Goal: Task Accomplishment & Management: Manage account settings

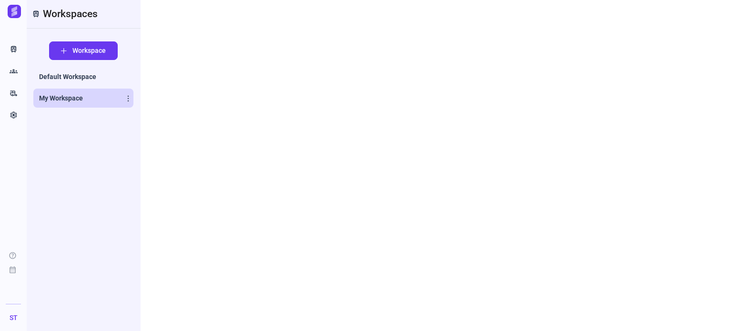
click at [69, 98] on span "My Workspace" at bounding box center [61, 98] width 44 height 10
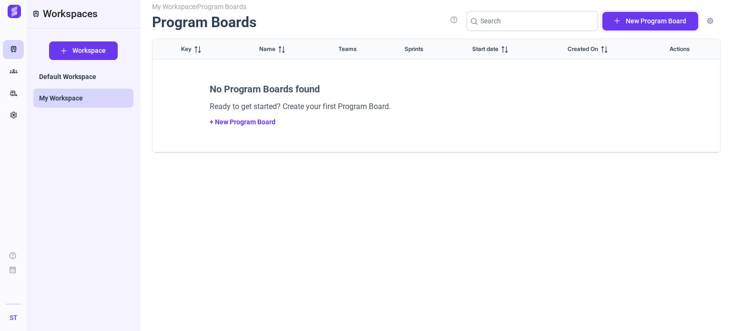
click at [662, 13] on button "New Program Board" at bounding box center [650, 21] width 96 height 19
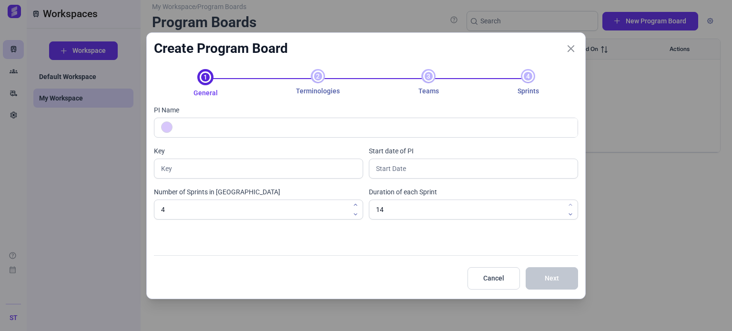
type input "P"
type input "Program B"
type input "PB"
type input "Program Board 1"
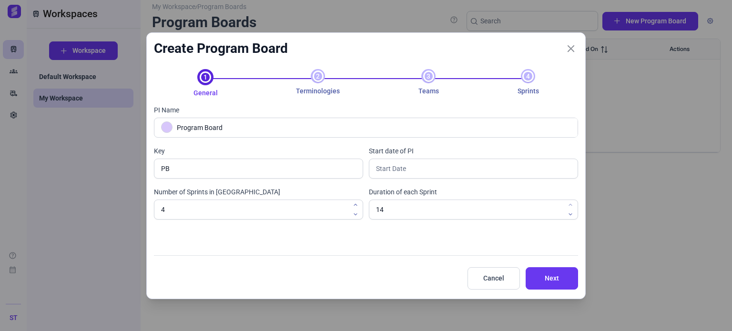
type input "PB1"
type input "Program Board 1"
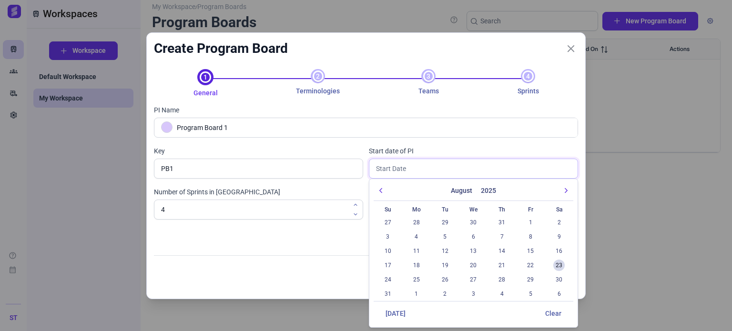
click at [418, 167] on input "text" at bounding box center [473, 169] width 209 height 20
click at [414, 280] on span "25" at bounding box center [416, 279] width 11 height 11
type input "[DATE]"
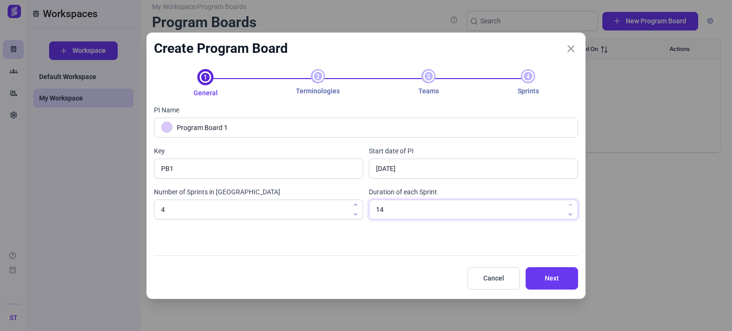
click at [398, 208] on input "14" at bounding box center [473, 210] width 209 height 20
click at [569, 214] on icon "button" at bounding box center [570, 215] width 6 height 6
type input "10"
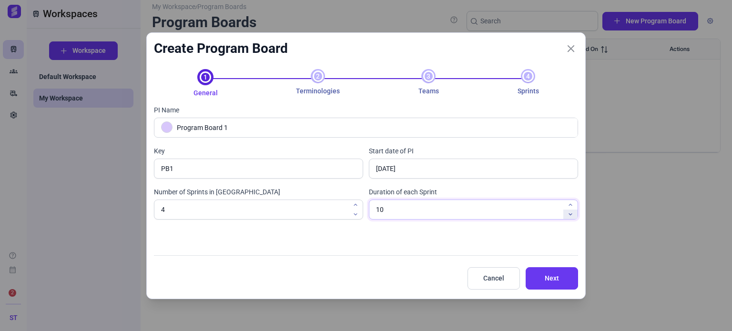
click at [569, 214] on icon "button" at bounding box center [570, 215] width 6 height 6
click at [551, 280] on span "Next" at bounding box center [551, 278] width 29 height 10
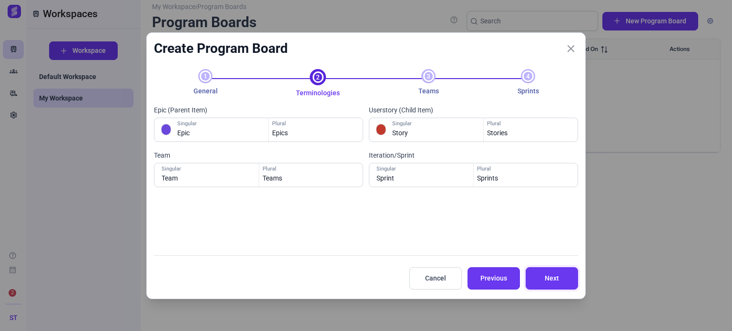
click at [551, 280] on span "Next" at bounding box center [551, 278] width 29 height 10
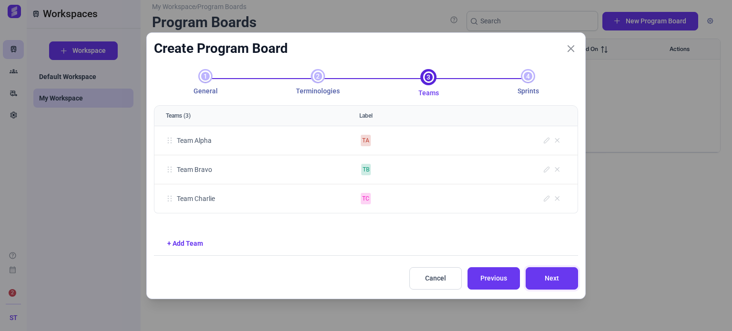
click at [551, 280] on span "Next" at bounding box center [551, 278] width 29 height 10
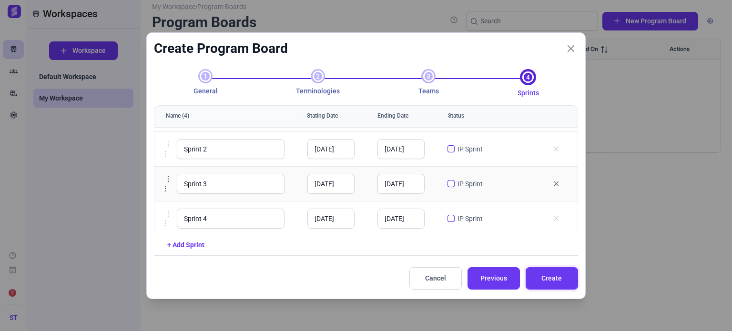
scroll to position [30, 0]
click at [193, 244] on link "+ Add Sprint" at bounding box center [185, 245] width 37 height 8
click at [231, 212] on input "Sprint 5" at bounding box center [231, 219] width 108 height 20
type input "Sprint 5 IP"
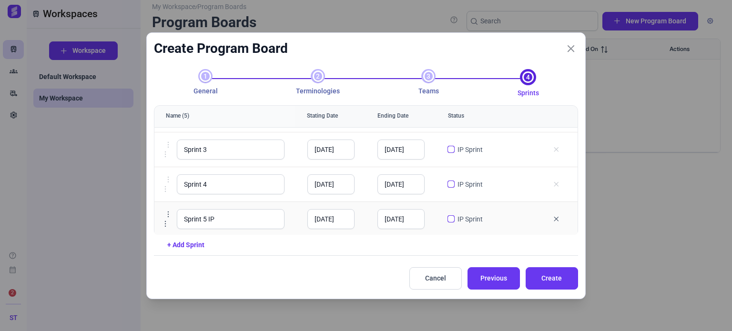
click at [447, 219] on input "checkbox" at bounding box center [450, 218] width 7 height 7
checkbox input "true"
click at [545, 277] on span "Create" at bounding box center [551, 278] width 29 height 10
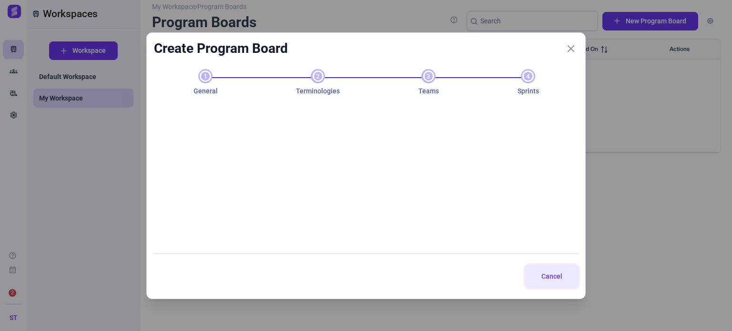
click at [545, 277] on span "Cancel" at bounding box center [551, 277] width 29 height 10
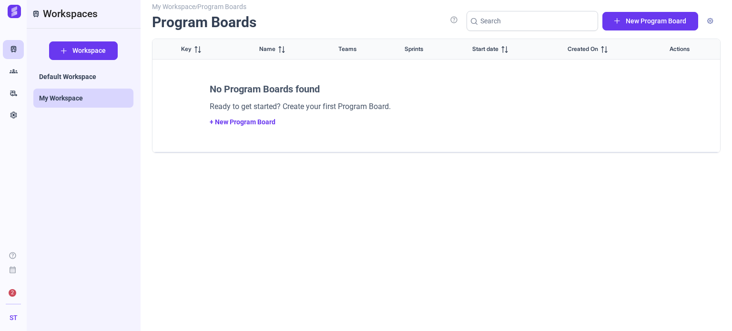
click at [250, 126] on div "No Program Boards found Ready to get started? Create your first Program Board. …" at bounding box center [444, 105] width 527 height 81
click at [249, 123] on link "+ New Program Board" at bounding box center [243, 122] width 66 height 8
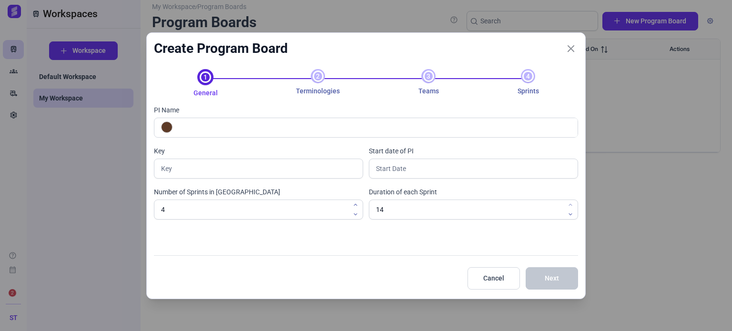
type input "P"
type input "Pro"
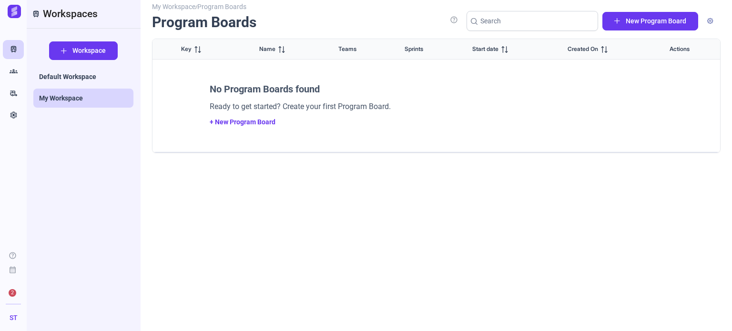
drag, startPoint x: 0, startPoint y: 0, endPoint x: 249, endPoint y: 123, distance: 277.8
click at [249, 123] on link "+ New Program Board" at bounding box center [243, 122] width 66 height 8
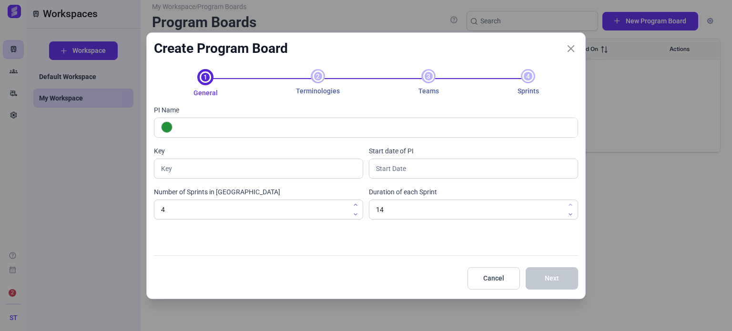
type input "P"
type input "Program B"
type input "PB"
type input "Program Board 1"
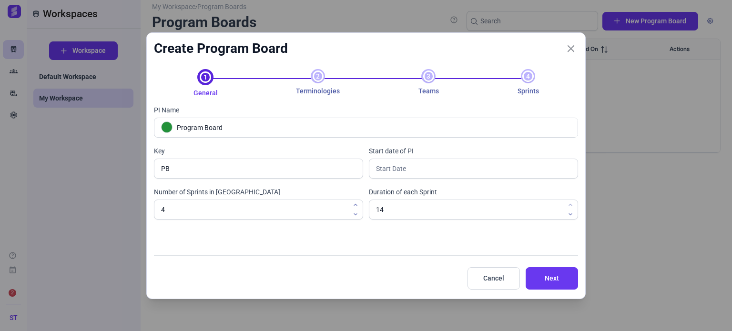
type input "PB1"
type input "Program Board 1"
click at [399, 170] on input "text" at bounding box center [473, 169] width 209 height 20
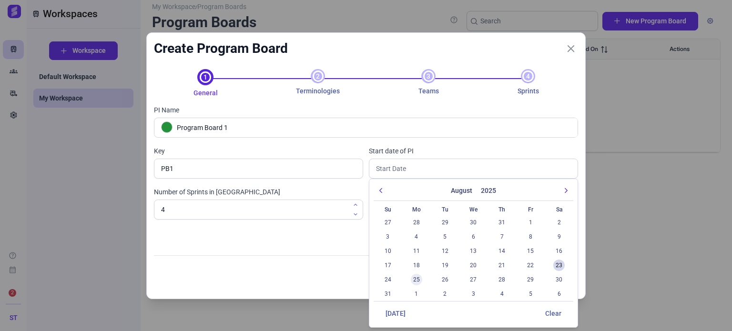
click at [414, 278] on span "25" at bounding box center [416, 279] width 11 height 11
type input "[DATE]"
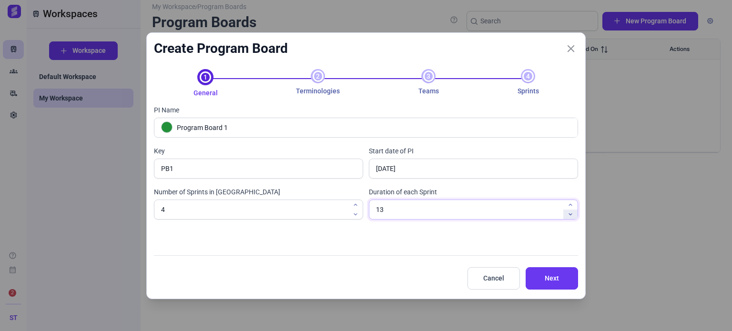
click at [572, 214] on icon "button" at bounding box center [570, 215] width 6 height 6
type input "10"
click at [572, 214] on icon "button" at bounding box center [570, 215] width 6 height 6
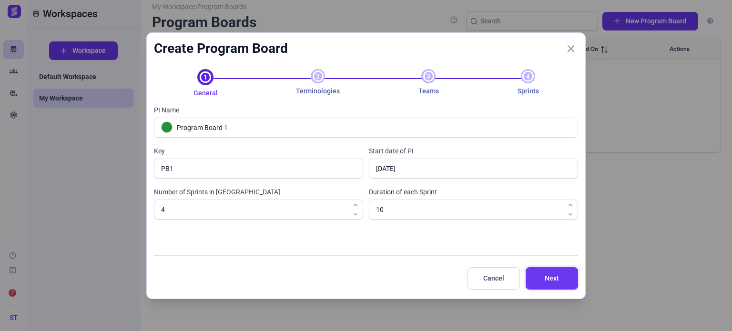
click at [554, 275] on span "Next" at bounding box center [551, 278] width 29 height 10
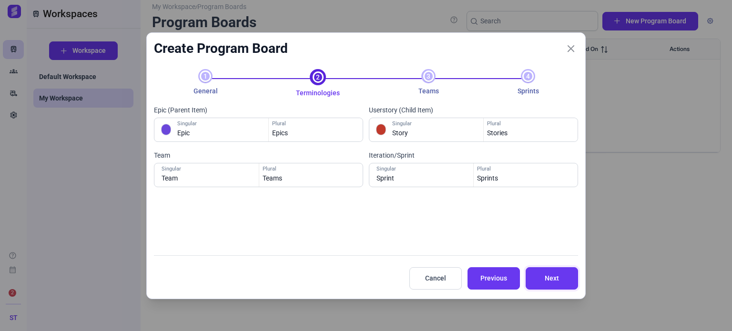
click at [551, 276] on span "Next" at bounding box center [551, 278] width 29 height 10
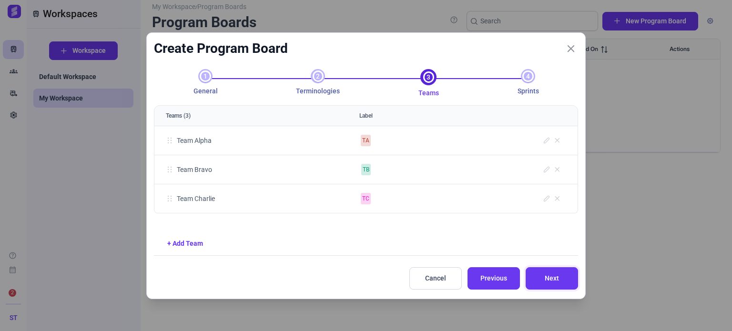
click at [551, 276] on span "Next" at bounding box center [551, 278] width 29 height 10
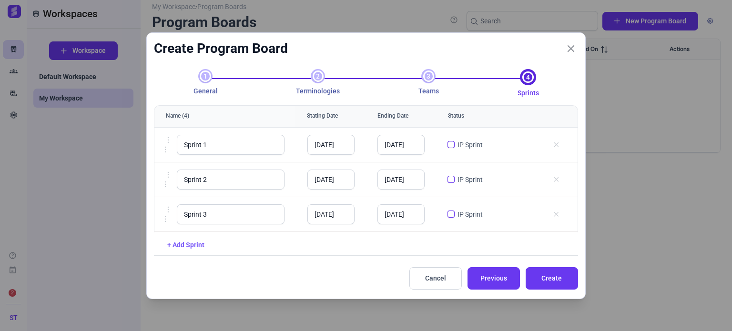
click at [191, 245] on link "+ Add Sprint" at bounding box center [185, 245] width 37 height 8
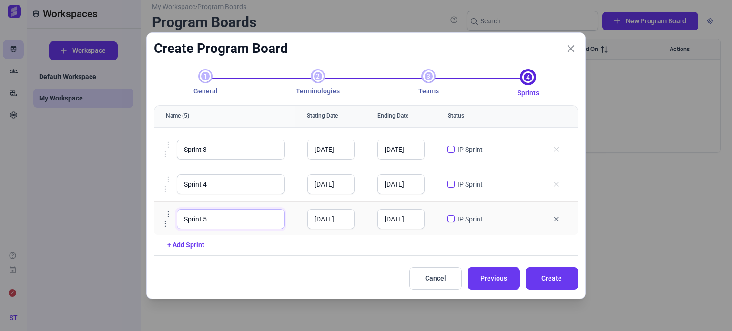
click at [231, 213] on input "Sprint 5" at bounding box center [231, 219] width 108 height 20
type input "Sprint 5 IP"
click at [447, 217] on input "checkbox" at bounding box center [450, 218] width 7 height 7
checkbox input "true"
click at [542, 273] on span "Create" at bounding box center [551, 278] width 29 height 10
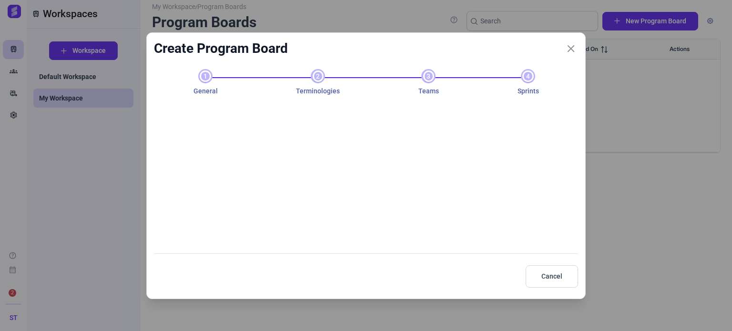
click at [440, 216] on div at bounding box center [366, 172] width 424 height 152
click at [448, 222] on div at bounding box center [366, 172] width 424 height 152
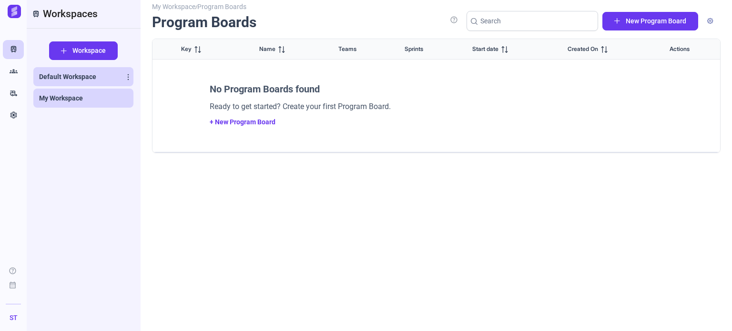
click at [71, 74] on span "Default Workspace" at bounding box center [67, 77] width 57 height 10
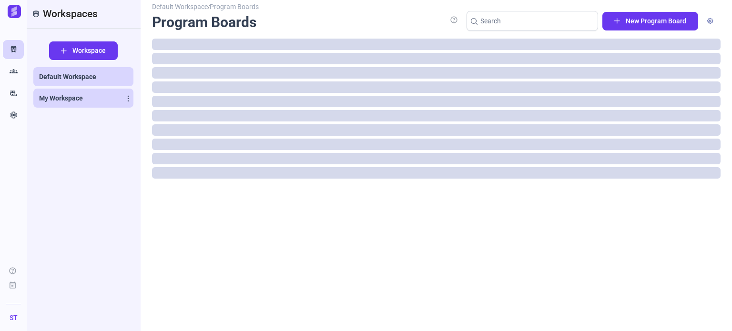
click at [68, 93] on span "My Workspace" at bounding box center [61, 98] width 44 height 10
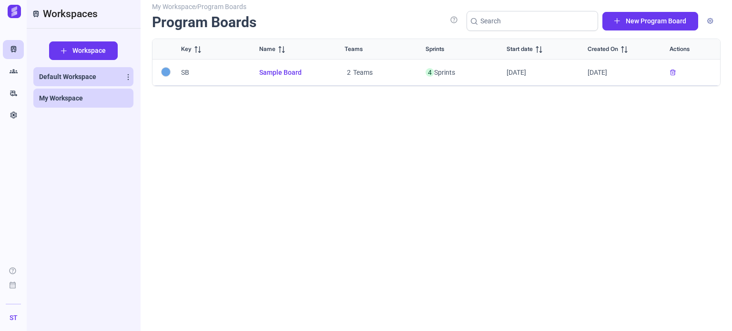
click at [75, 78] on span "Default Workspace" at bounding box center [67, 77] width 57 height 10
click at [69, 96] on span "My Workspace" at bounding box center [61, 98] width 44 height 10
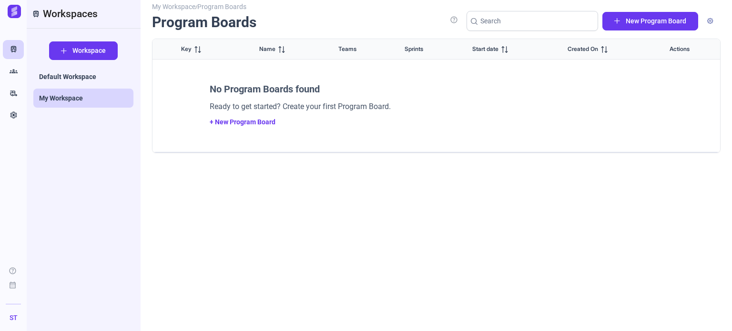
click at [250, 126] on div "No Program Boards found Ready to get started? Create your first Program Board. …" at bounding box center [444, 105] width 527 height 81
click at [248, 123] on link "+ New Program Board" at bounding box center [243, 122] width 66 height 8
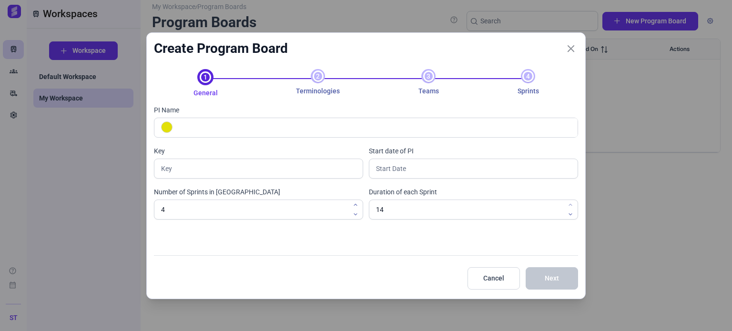
type input "P"
type input "Program B"
type input "PB"
type input "Program Board 1"
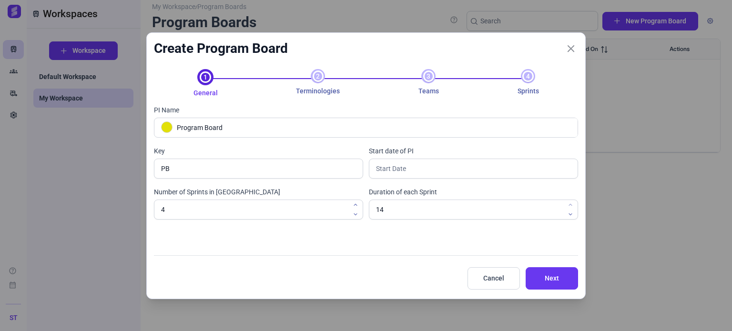
type input "PB1"
type input "Program Board 1"
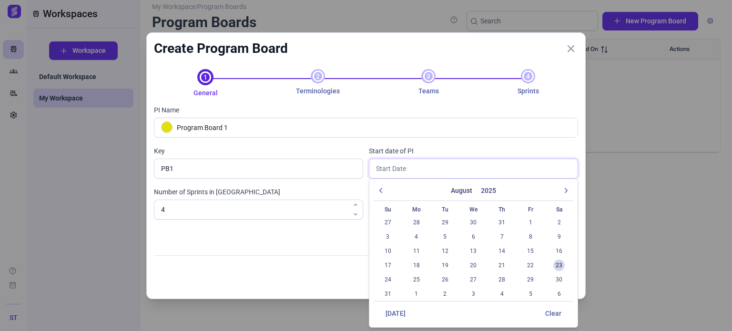
click at [391, 170] on input "text" at bounding box center [473, 169] width 209 height 20
click at [416, 281] on span "25" at bounding box center [416, 279] width 11 height 11
type input "[DATE]"
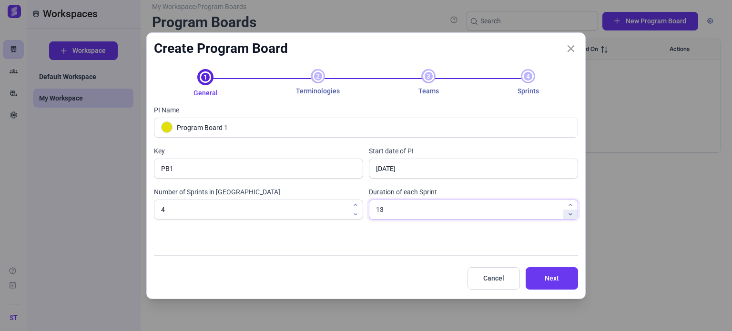
click at [572, 215] on icon "button" at bounding box center [570, 215] width 6 height 6
type input "10"
click at [572, 215] on icon "button" at bounding box center [570, 215] width 6 height 6
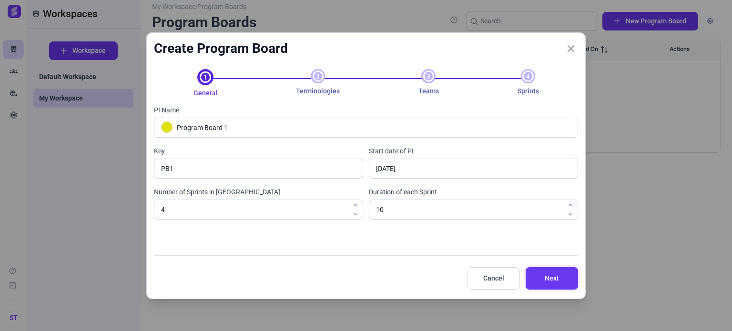
click at [562, 273] on span "Next" at bounding box center [551, 278] width 29 height 10
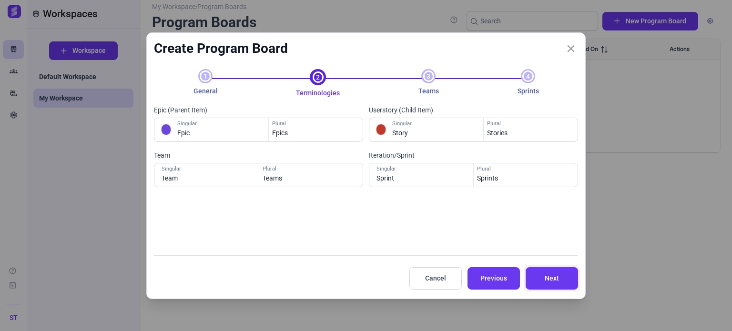
click at [561, 273] on span "Next" at bounding box center [551, 278] width 29 height 10
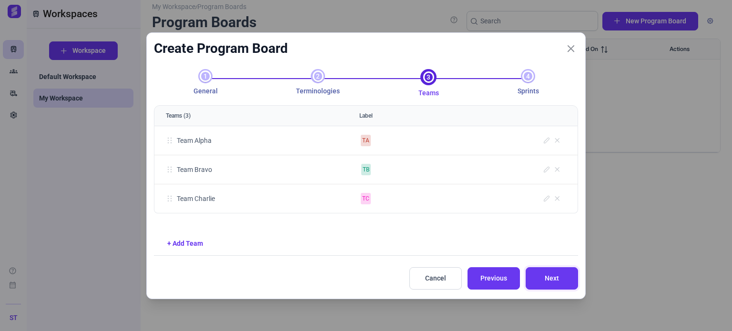
click at [561, 273] on span "Next" at bounding box center [551, 278] width 29 height 10
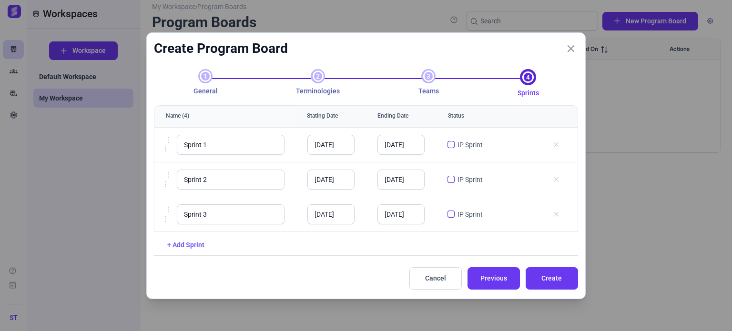
click at [184, 244] on link "+ Add Sprint" at bounding box center [185, 245] width 37 height 8
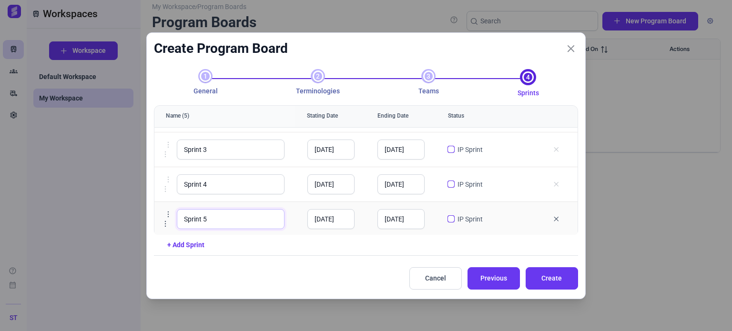
click at [224, 213] on input "Sprint 5" at bounding box center [231, 219] width 108 height 20
type input "Sprint 5 IP"
click at [447, 217] on input "checkbox" at bounding box center [450, 218] width 7 height 7
checkbox input "true"
click at [545, 276] on span "Create" at bounding box center [551, 278] width 29 height 10
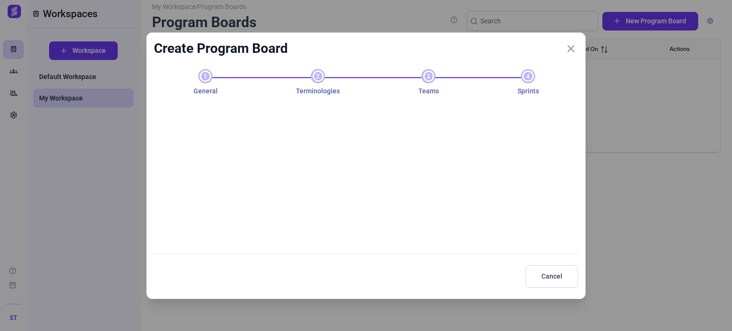
click at [526, 78] on span "4" at bounding box center [528, 76] width 14 height 14
click at [450, 75] on li "3 Teams" at bounding box center [428, 82] width 99 height 27
click at [532, 277] on button "Cancel" at bounding box center [551, 276] width 52 height 22
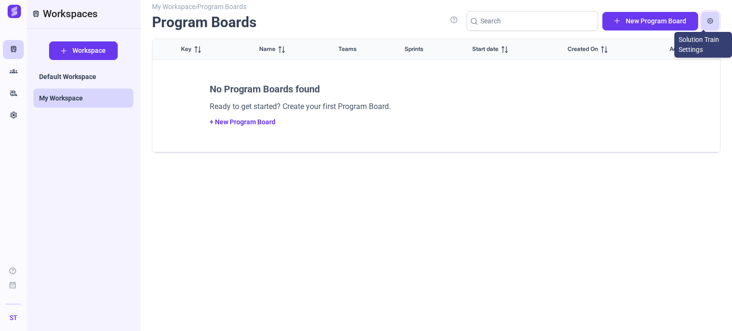
click at [707, 19] on span "button" at bounding box center [710, 21] width 6 height 6
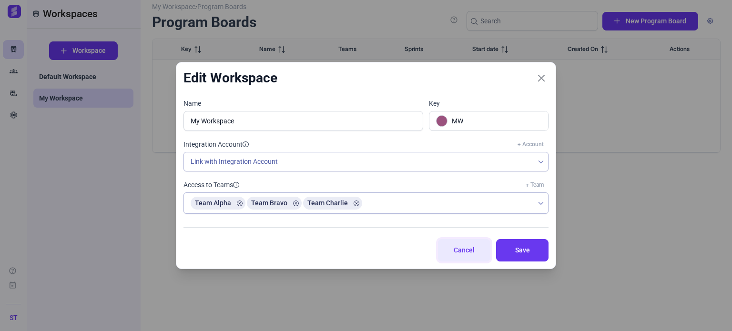
click at [463, 252] on span "Cancel" at bounding box center [464, 250] width 29 height 10
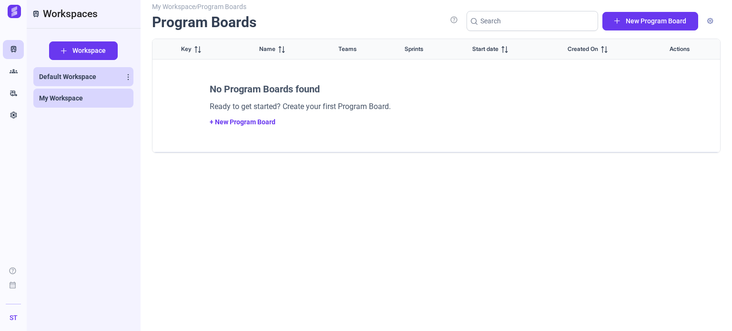
click at [80, 76] on span "Default Workspace" at bounding box center [67, 77] width 57 height 10
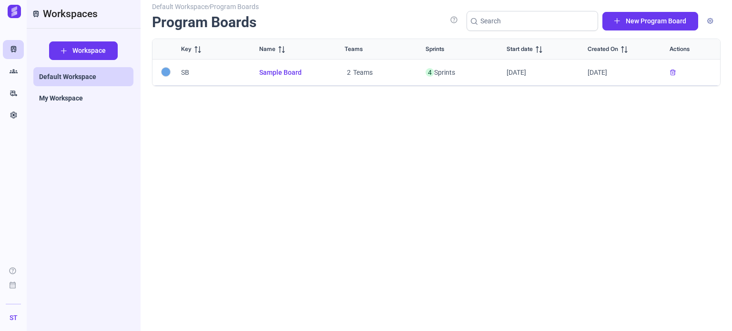
click at [281, 72] on span "Sample Board" at bounding box center [290, 73] width 62 height 10
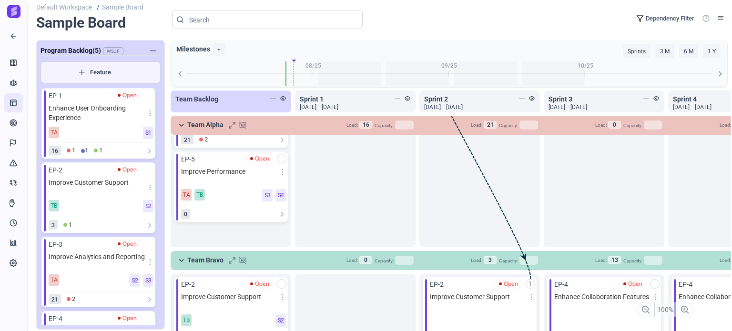
scroll to position [263, 0]
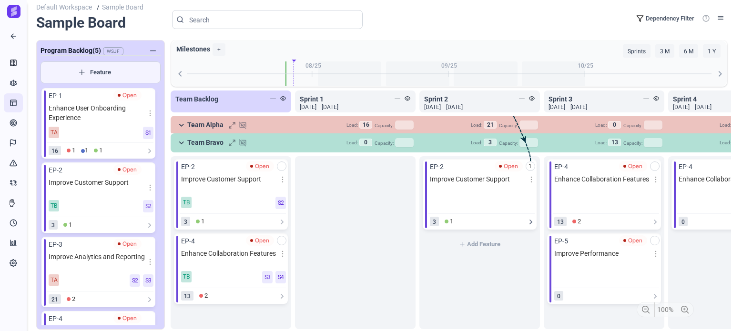
click at [532, 218] on icon at bounding box center [531, 222] width 8 height 8
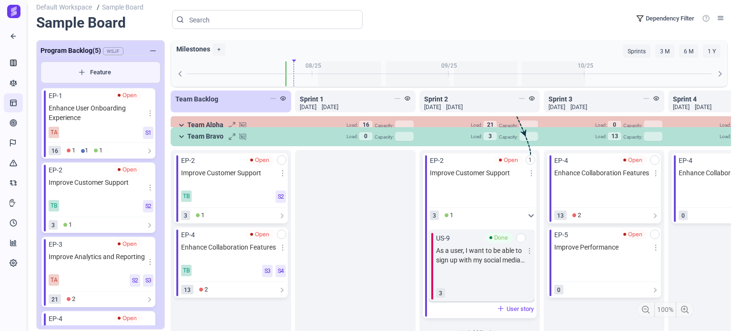
click at [532, 217] on icon at bounding box center [531, 216] width 8 height 8
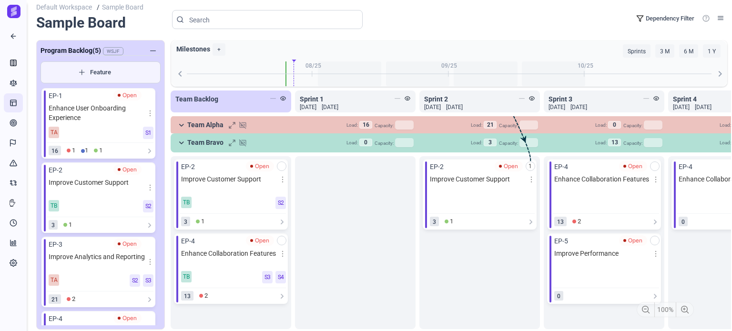
click at [183, 129] on icon at bounding box center [181, 125] width 7 height 7
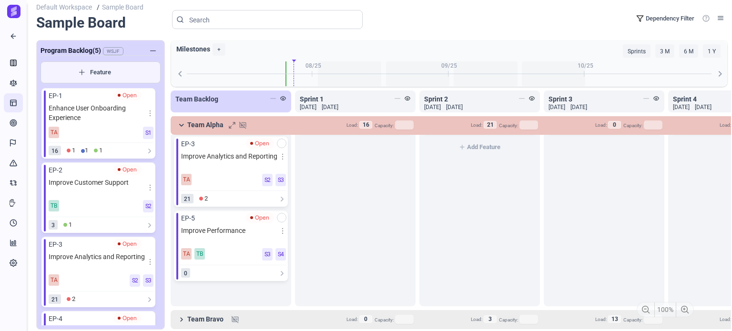
scroll to position [87, 0]
click at [180, 124] on icon at bounding box center [181, 125] width 7 height 7
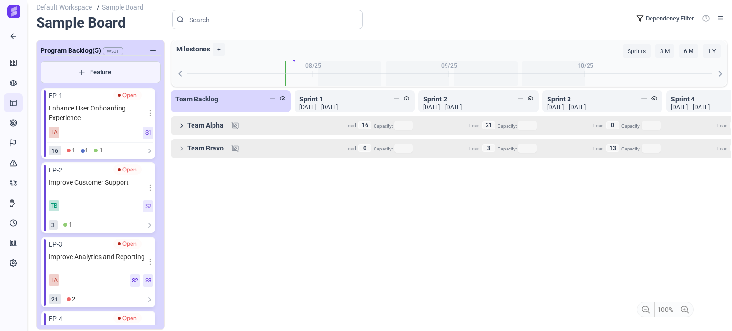
scroll to position [0, 0]
click at [182, 129] on icon at bounding box center [181, 125] width 7 height 7
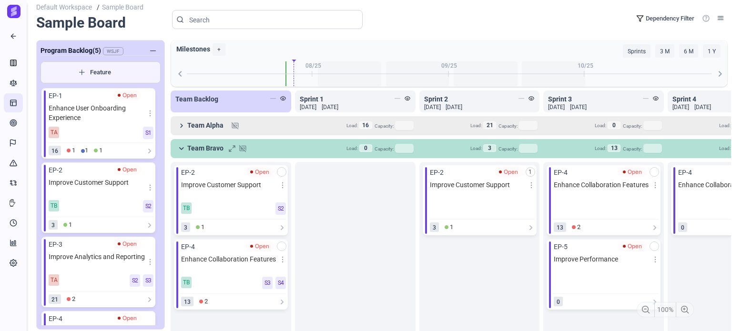
click at [182, 127] on icon at bounding box center [181, 125] width 7 height 7
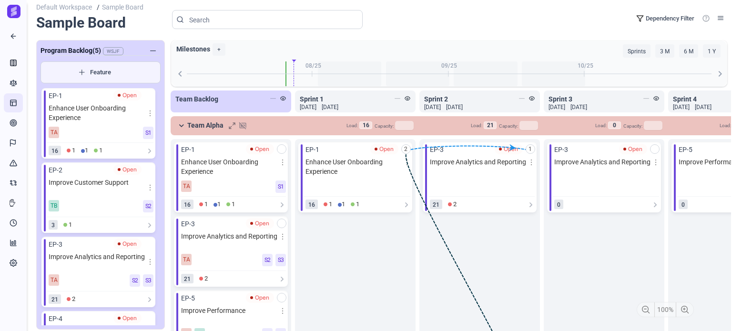
click at [181, 123] on icon at bounding box center [181, 125] width 7 height 7
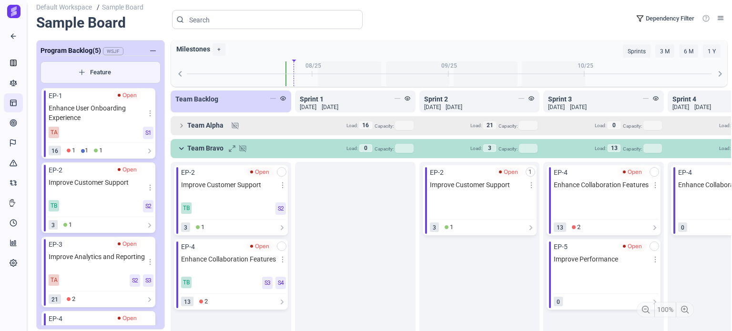
click at [179, 150] on icon at bounding box center [181, 148] width 7 height 7
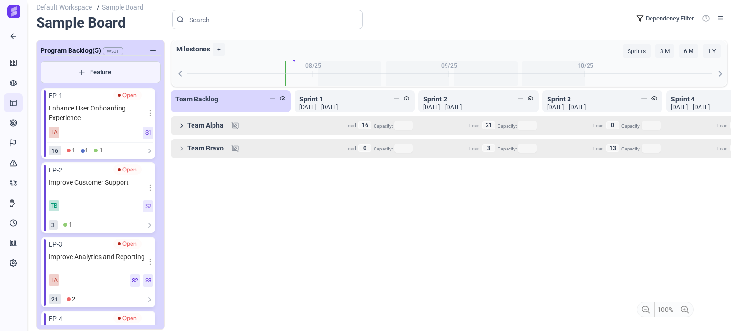
click at [181, 126] on icon at bounding box center [181, 125] width 7 height 7
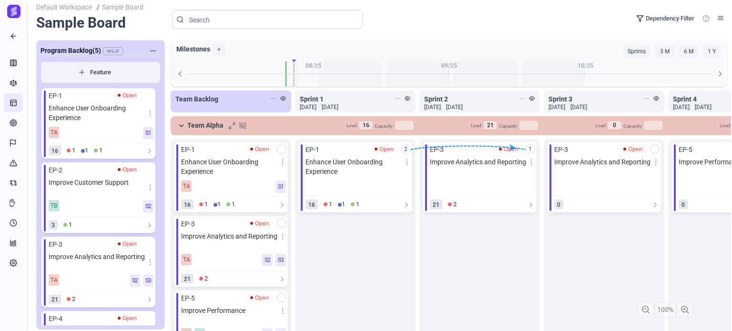
click at [181, 126] on icon at bounding box center [181, 125] width 7 height 7
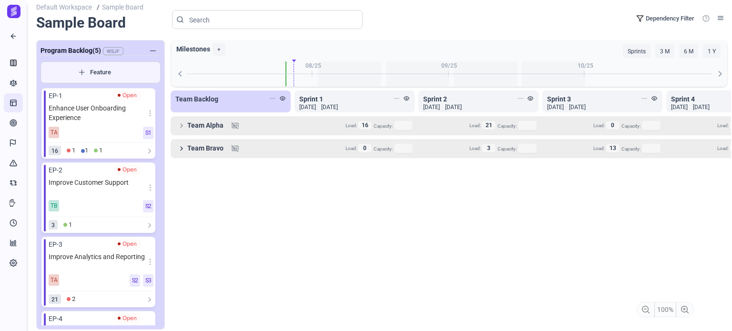
click at [180, 129] on icon at bounding box center [181, 125] width 7 height 7
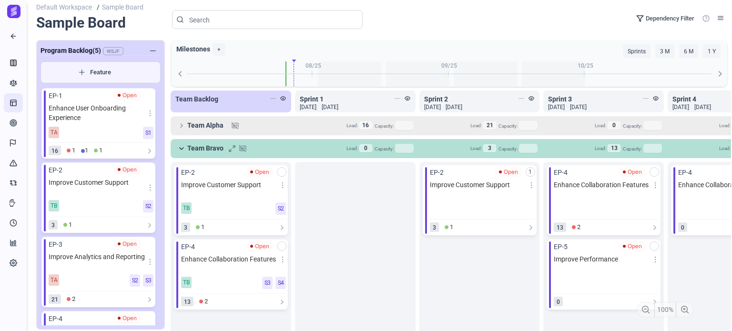
scroll to position [12, 0]
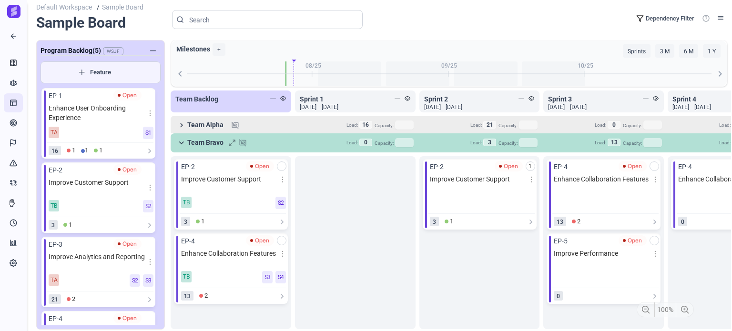
click at [182, 125] on icon at bounding box center [181, 125] width 7 height 7
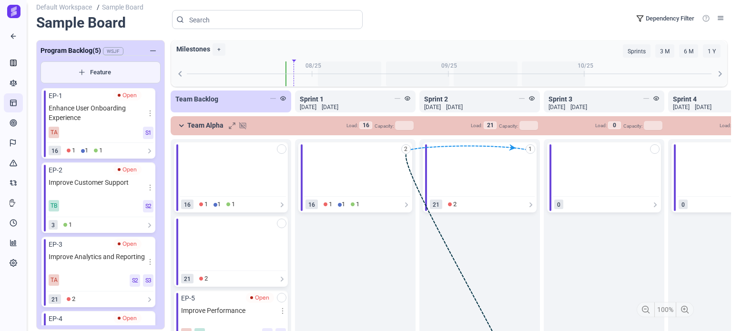
scroll to position [263, 0]
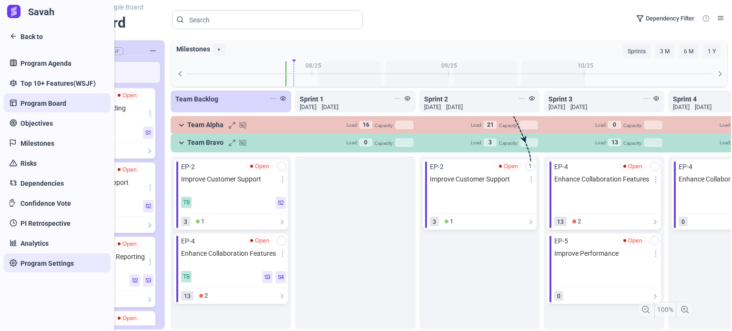
click at [53, 268] on link "Program Settings" at bounding box center [57, 262] width 107 height 19
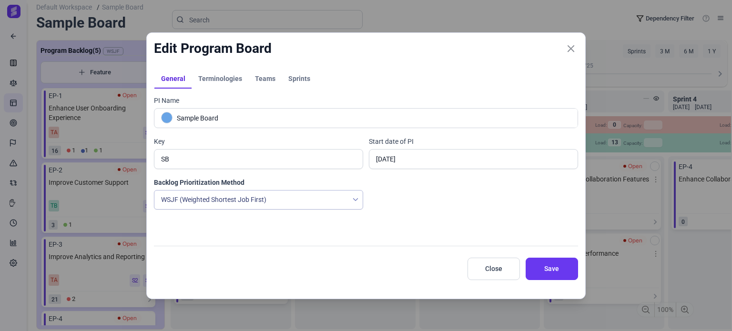
click at [214, 80] on span "Terminologies" at bounding box center [220, 78] width 44 height 7
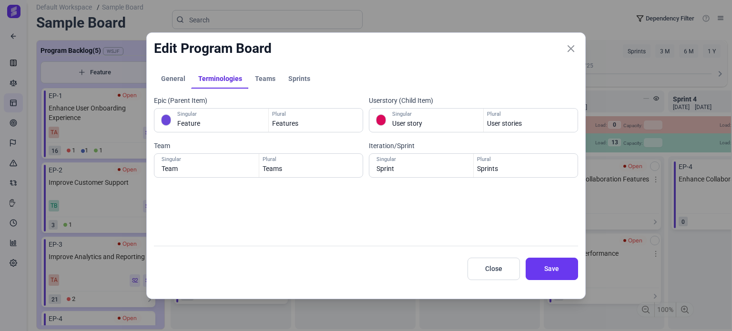
click at [262, 78] on span "Teams" at bounding box center [265, 78] width 20 height 7
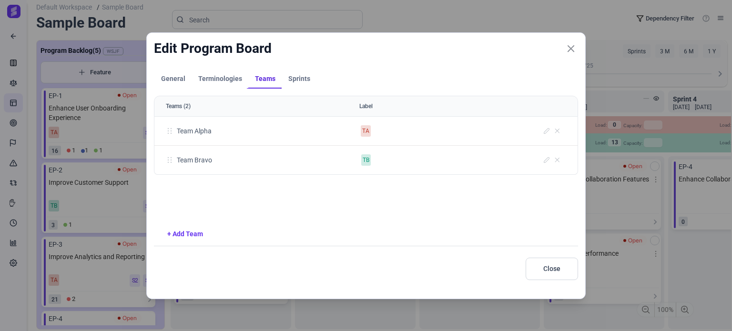
click at [299, 76] on span "Sprints" at bounding box center [299, 78] width 22 height 7
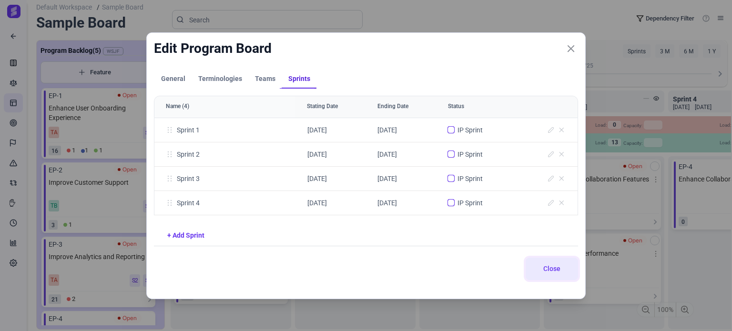
click at [541, 271] on span "Close" at bounding box center [551, 269] width 29 height 10
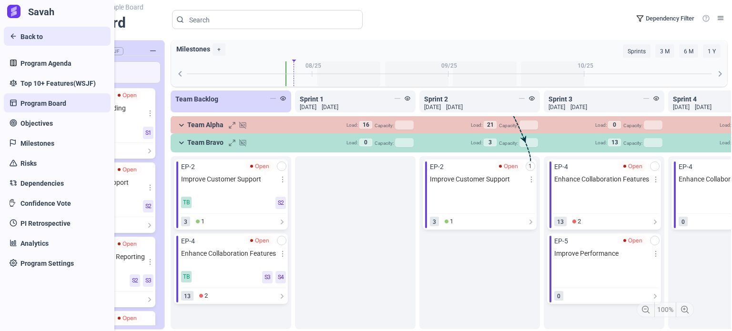
click at [20, 37] on link "Back to" at bounding box center [57, 36] width 107 height 19
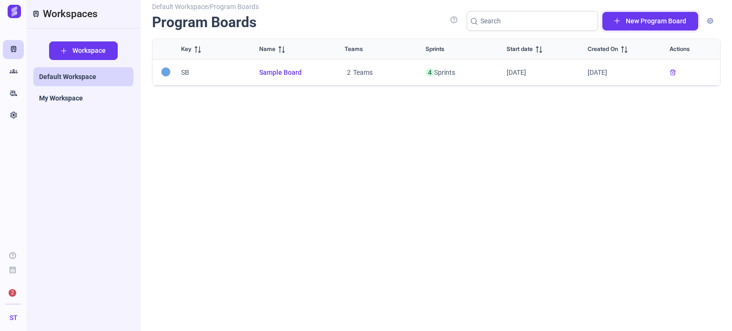
click at [642, 19] on span "New Program Board" at bounding box center [655, 21] width 61 height 10
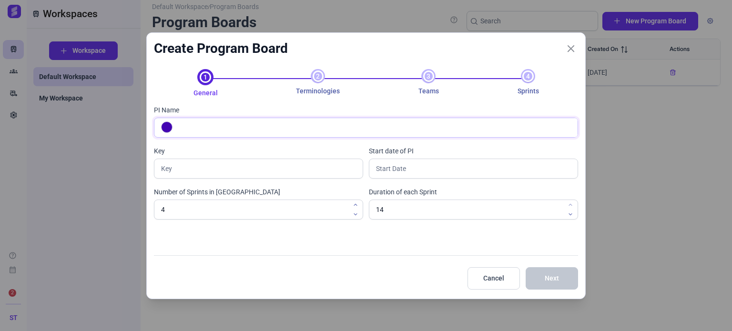
type input "b"
type input "B"
type input "bghj"
click at [548, 272] on button "Next" at bounding box center [551, 278] width 52 height 22
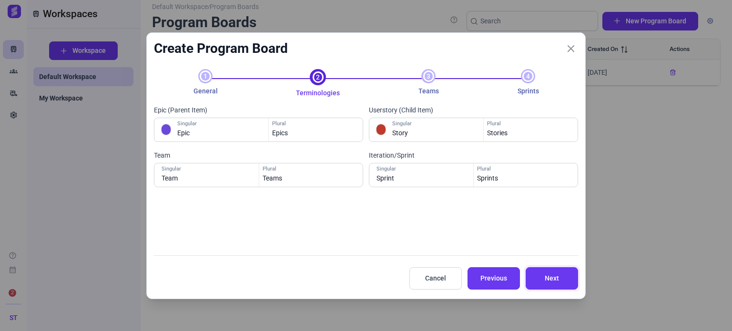
click at [548, 272] on button "Next" at bounding box center [551, 278] width 52 height 22
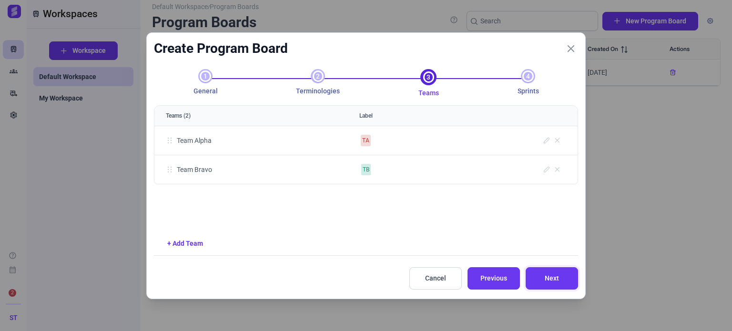
click at [548, 272] on button "Next" at bounding box center [551, 278] width 52 height 22
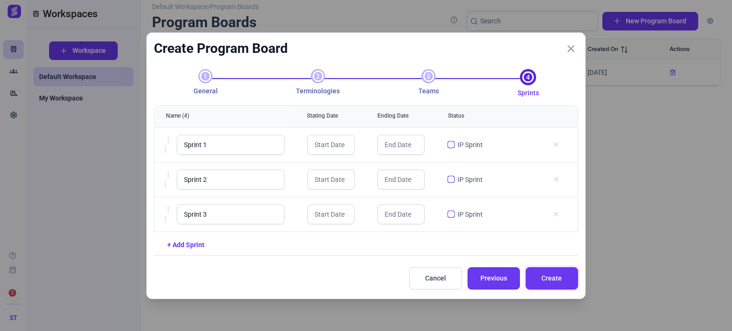
click at [548, 272] on button "Create" at bounding box center [551, 278] width 52 height 22
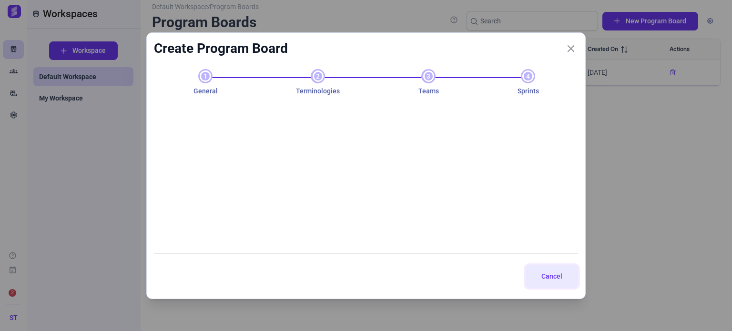
click at [548, 272] on span "Cancel" at bounding box center [551, 277] width 29 height 10
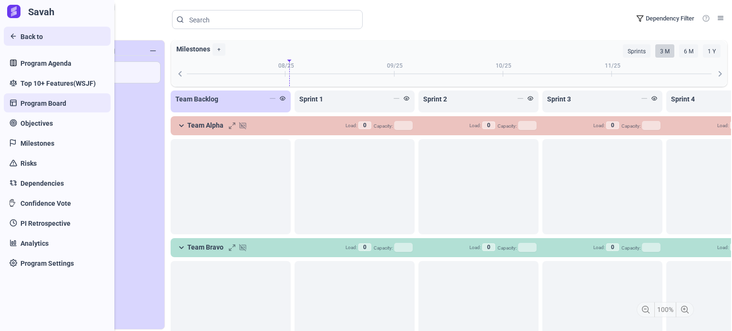
click at [32, 37] on span "Back to" at bounding box center [31, 37] width 22 height 10
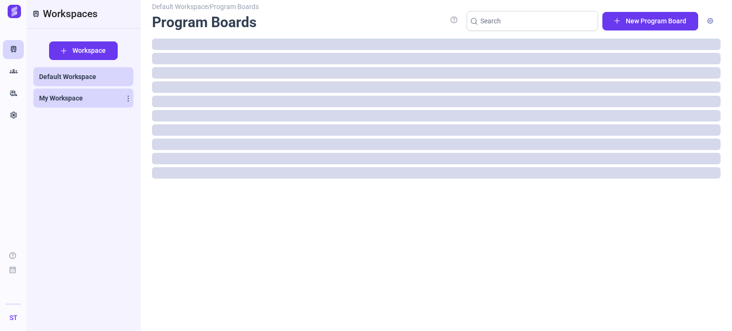
click at [70, 99] on span "My Workspace" at bounding box center [61, 98] width 44 height 10
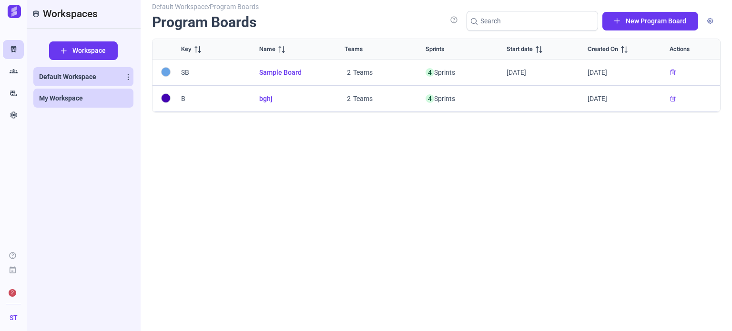
click at [71, 74] on span "Default Workspace" at bounding box center [67, 77] width 57 height 10
click at [76, 103] on link "My Workspace" at bounding box center [83, 98] width 100 height 19
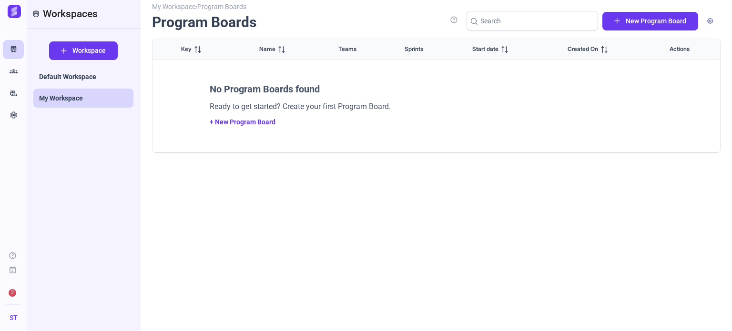
click at [257, 122] on link "+ New Program Board" at bounding box center [243, 122] width 66 height 8
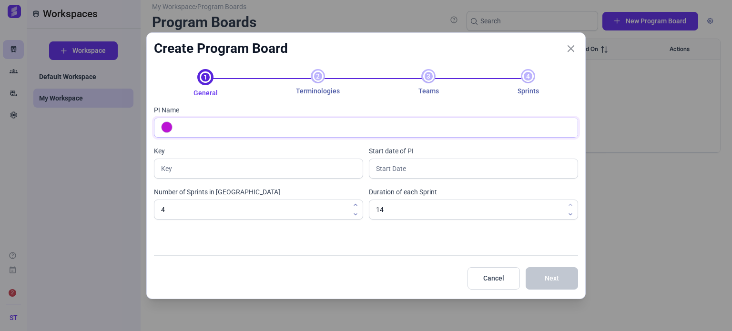
type input "P"
type input "Program B"
type input "PB"
type input "Program Board 1"
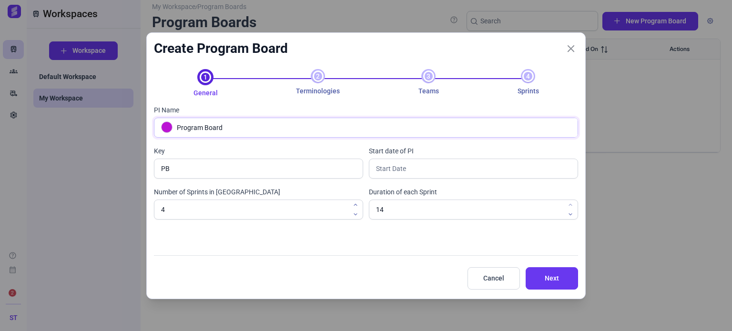
type input "PB1"
type input "Program Board 1"
click at [414, 165] on input "text" at bounding box center [473, 169] width 209 height 20
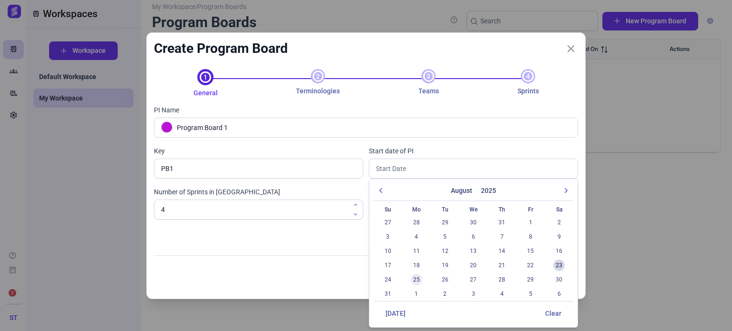
click at [415, 280] on span "25" at bounding box center [416, 279] width 11 height 11
type input "[DATE]"
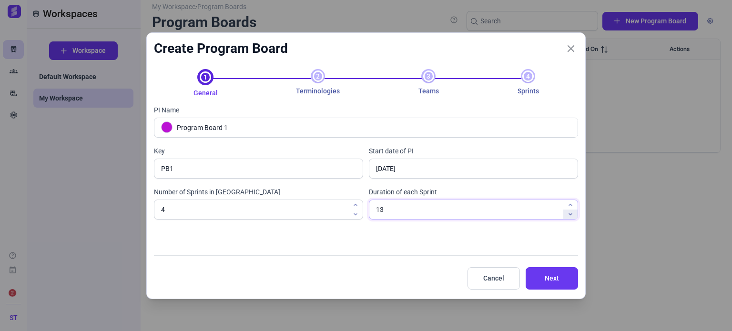
click at [569, 214] on icon "button" at bounding box center [570, 215] width 6 height 6
type input "10"
click at [569, 214] on icon "button" at bounding box center [570, 215] width 6 height 6
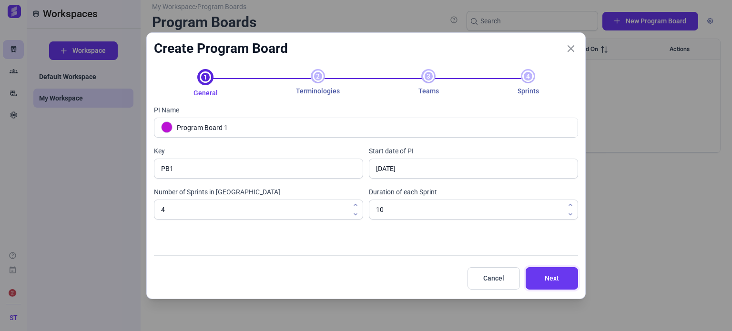
click at [555, 281] on span "Next" at bounding box center [551, 278] width 29 height 10
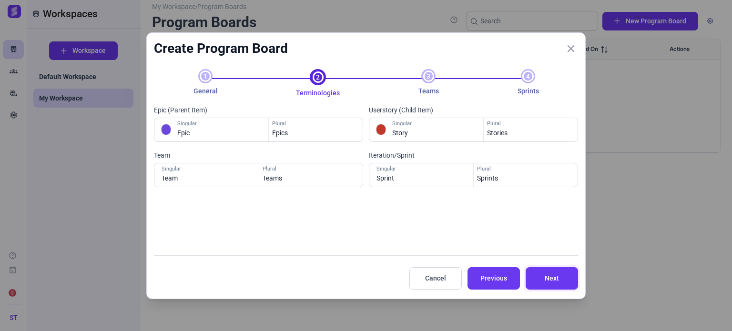
click at [555, 281] on span "Next" at bounding box center [551, 278] width 29 height 10
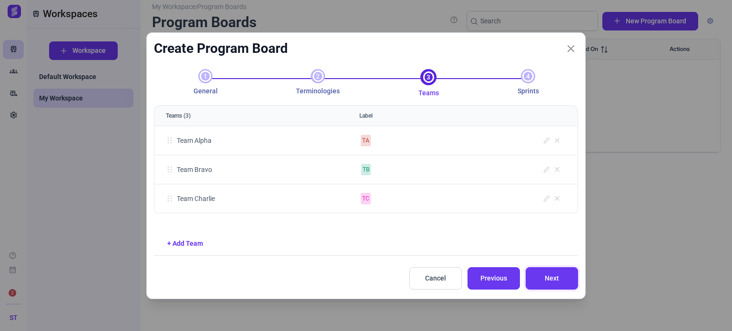
click at [555, 281] on span "Next" at bounding box center [551, 278] width 29 height 10
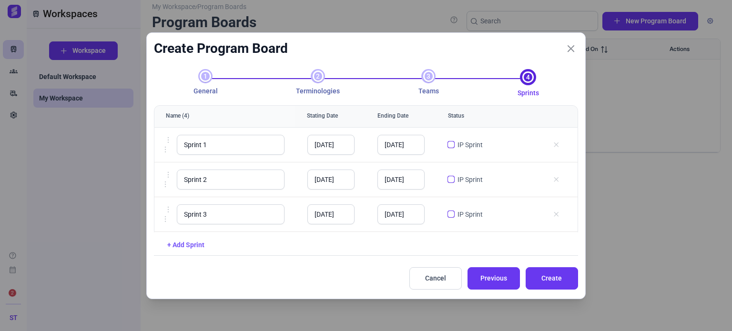
click at [202, 244] on link "+ Add Sprint" at bounding box center [185, 245] width 37 height 8
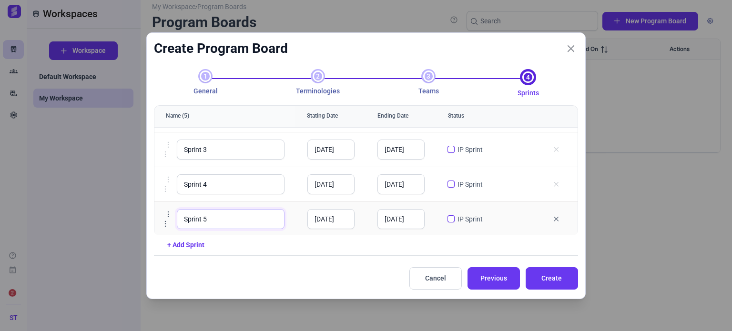
click at [218, 219] on input "Sprint 5" at bounding box center [231, 219] width 108 height 20
type input "Sprint 5 IP"
click at [447, 217] on input "checkbox" at bounding box center [450, 218] width 7 height 7
checkbox input "true"
click at [546, 278] on span "Create" at bounding box center [551, 278] width 29 height 10
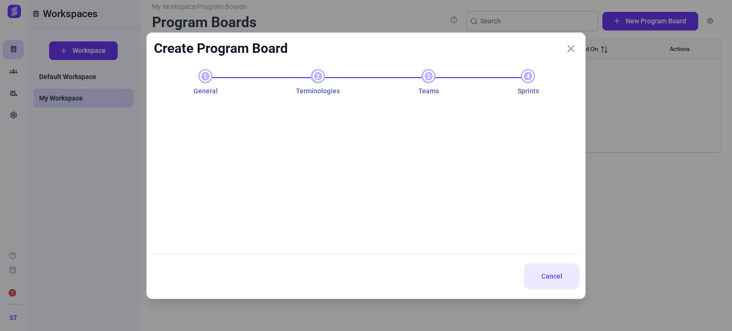
click at [549, 275] on span "Cancel" at bounding box center [551, 277] width 29 height 10
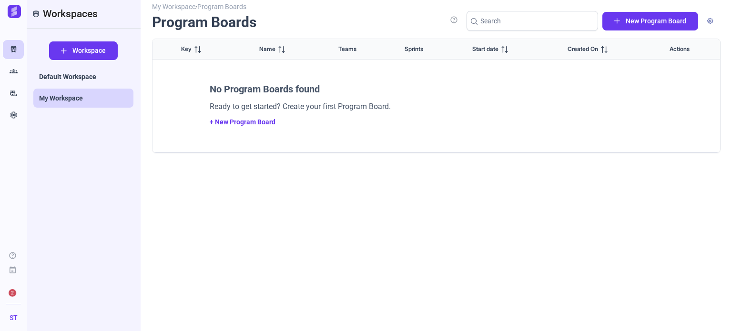
click at [465, 274] on div "My Workspace / Program Boards Program Boards help New Program Board Key Name Te…" at bounding box center [436, 163] width 568 height 314
click at [124, 100] on link "My Workspace" at bounding box center [83, 98] width 100 height 19
click at [131, 100] on link "My Workspace" at bounding box center [83, 98] width 100 height 19
click at [128, 99] on icon at bounding box center [128, 99] width 6 height 6
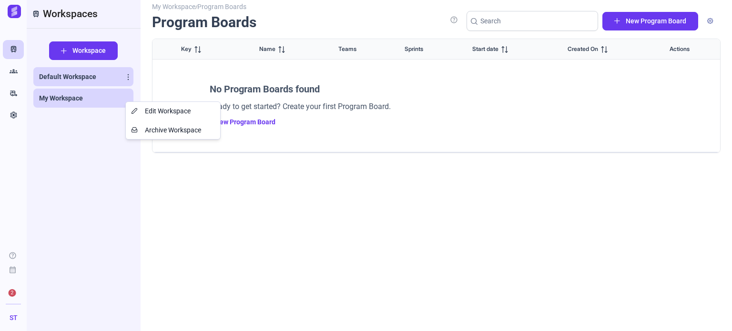
click at [127, 78] on icon at bounding box center [128, 77] width 6 height 6
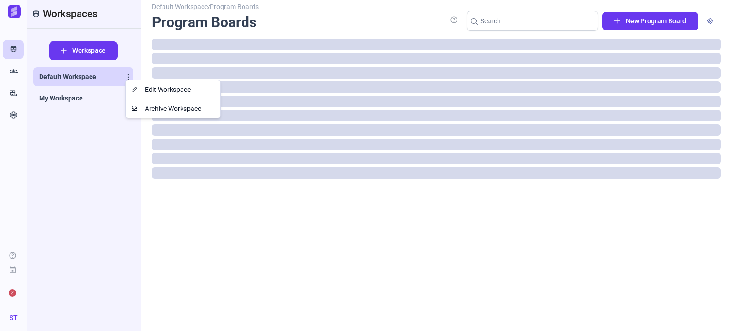
click at [82, 78] on span "Default Workspace" at bounding box center [67, 77] width 57 height 10
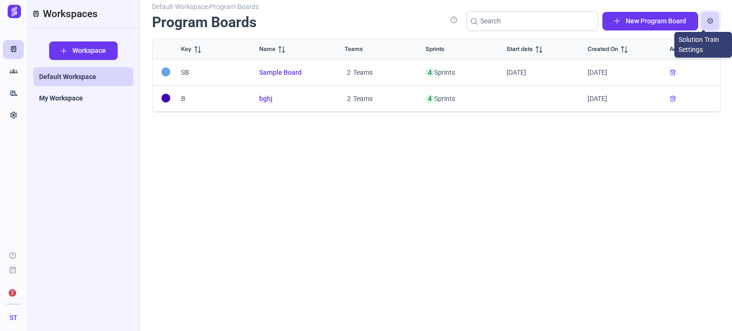
click at [711, 20] on span "button" at bounding box center [710, 21] width 6 height 6
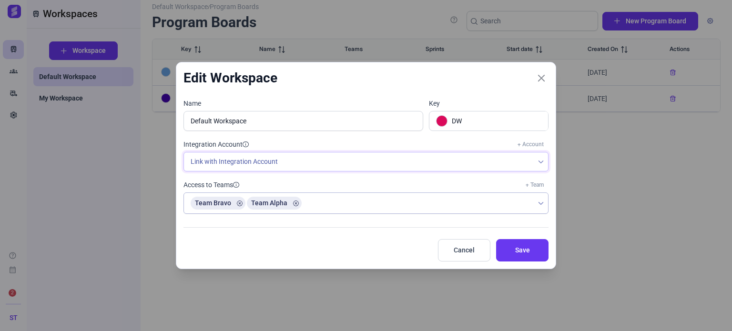
click at [524, 160] on span "Link with Integration Account" at bounding box center [359, 161] width 350 height 19
click at [467, 204] on div "Team Bravo Team Alpha" at bounding box center [359, 203] width 350 height 20
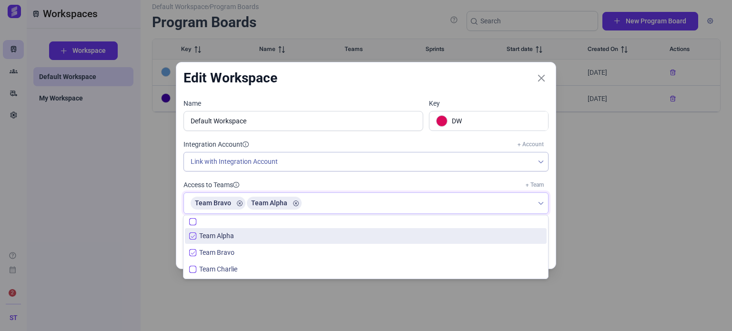
scroll to position [6, 38]
checkbox input "false"
checkbox input "true"
checkbox input "false"
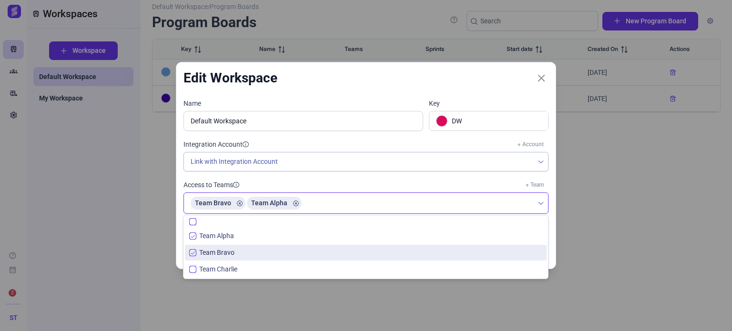
checkbox input "false"
checkbox input "true"
checkbox input "false"
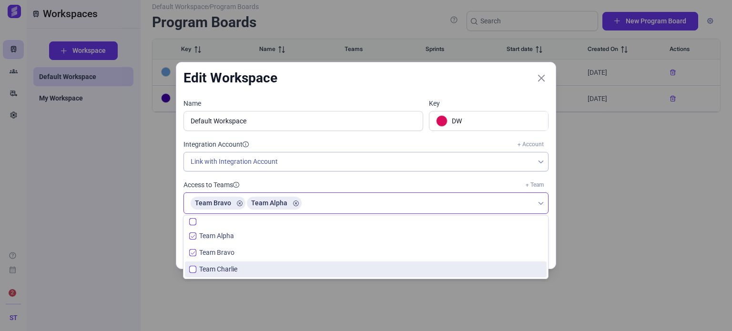
checkbox input "false"
checkbox input "true"
checkbox input "false"
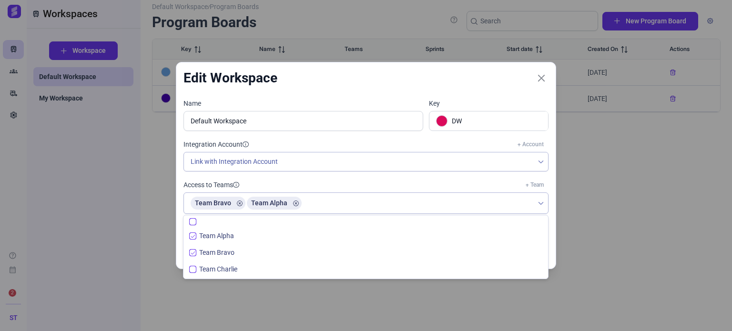
click at [346, 268] on li "Team Charlie" at bounding box center [366, 270] width 362 height 16
checkbox input "true"
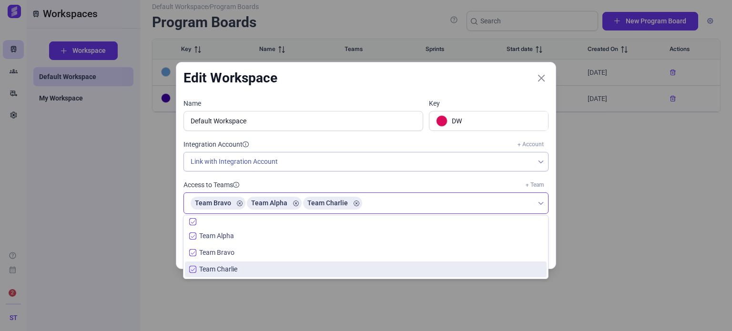
checkbox input "true"
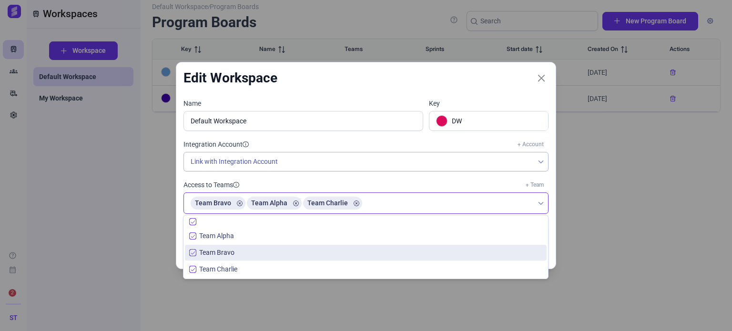
checkbox input "true"
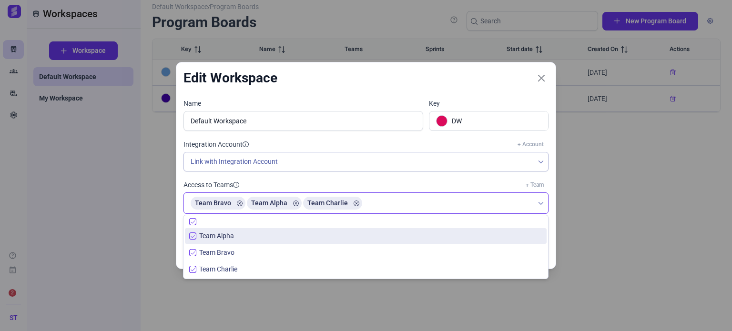
checkbox input "true"
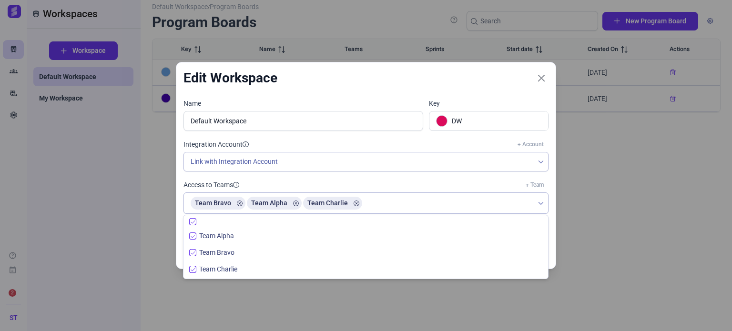
click at [444, 178] on div "Integration Account + Account Link with Integration Account" at bounding box center [363, 160] width 371 height 40
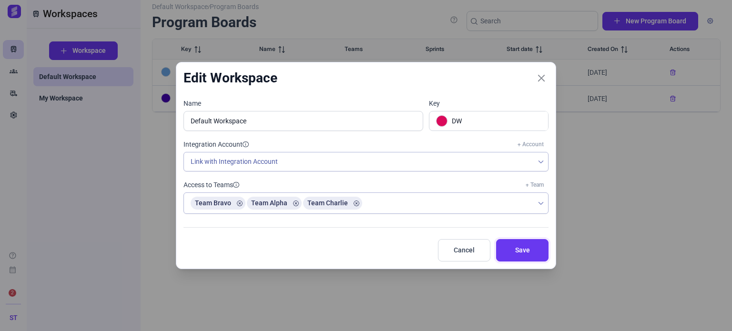
click at [526, 252] on span "Save" at bounding box center [522, 250] width 29 height 10
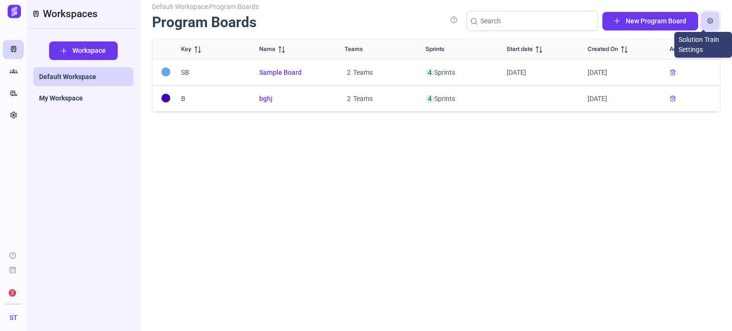
click at [710, 24] on button "button" at bounding box center [710, 21] width 18 height 19
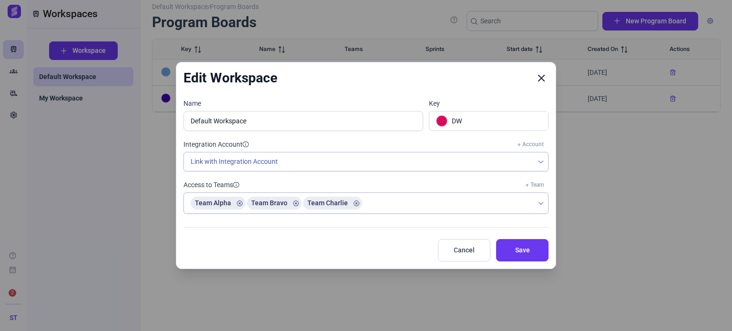
click at [544, 79] on icon "Close" at bounding box center [541, 78] width 9 height 9
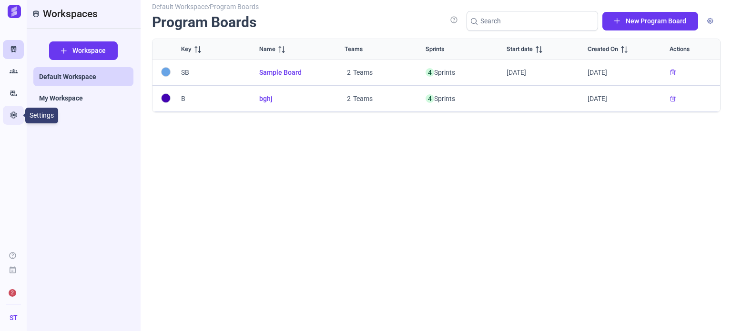
click at [11, 119] on icon "Settings" at bounding box center [14, 116] width 8 height 10
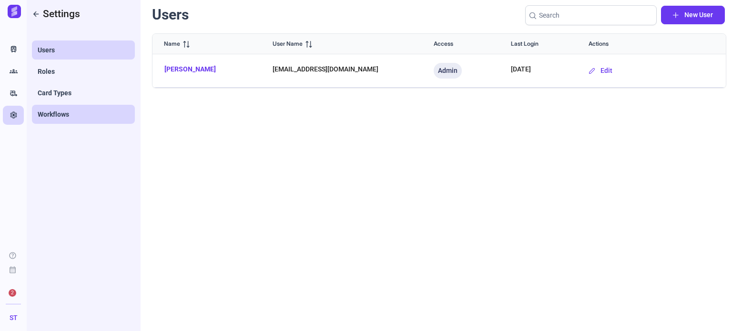
click at [59, 112] on span "Workflows" at bounding box center [53, 115] width 31 height 10
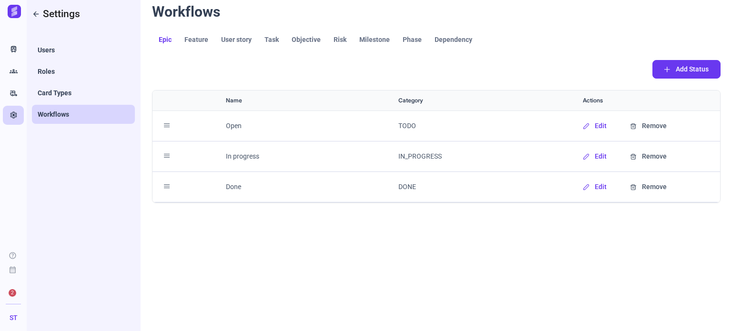
click at [198, 40] on span "Feature" at bounding box center [196, 39] width 24 height 7
click at [243, 38] on span "User story" at bounding box center [236, 39] width 30 height 7
click at [272, 36] on span "Task" at bounding box center [271, 39] width 14 height 7
click at [297, 36] on span "Objective" at bounding box center [306, 39] width 29 height 7
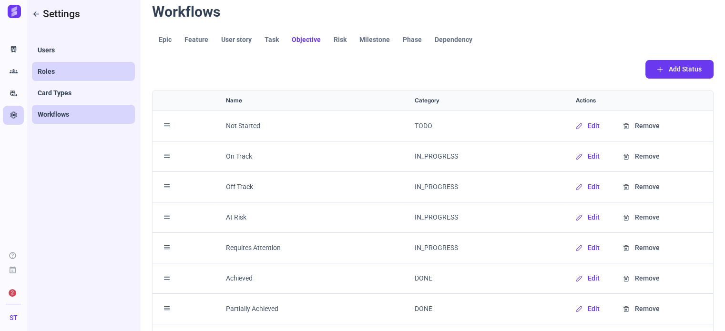
click at [74, 76] on link "Roles" at bounding box center [83, 71] width 103 height 19
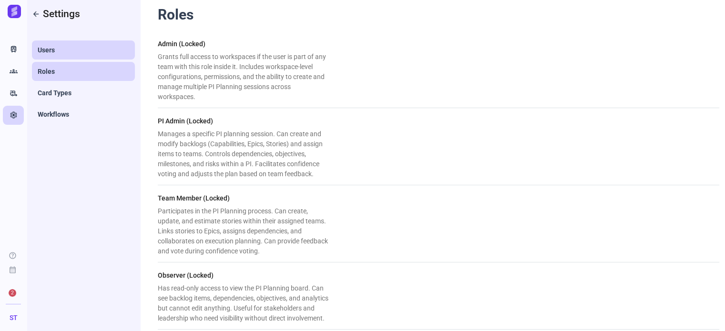
click at [77, 53] on link "Users" at bounding box center [83, 49] width 103 height 19
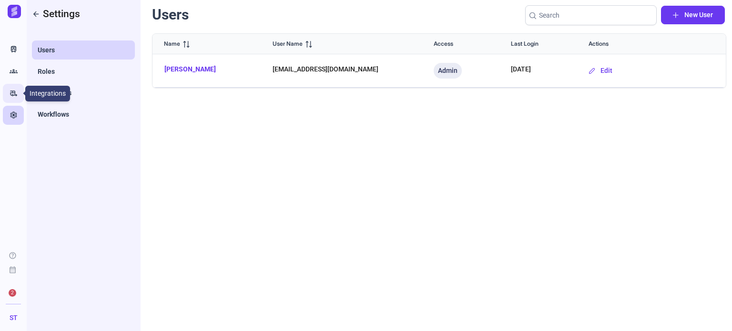
click at [13, 91] on icon "rv_hookup" at bounding box center [14, 94] width 8 height 10
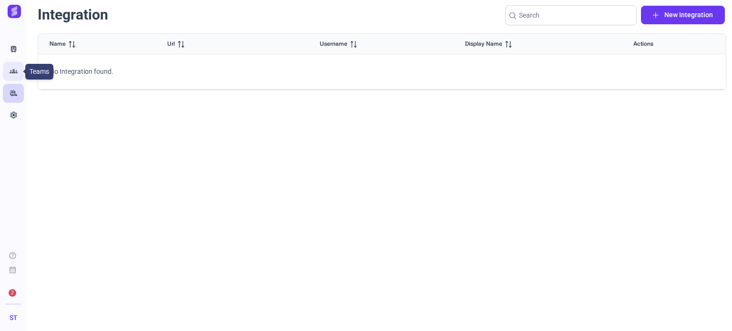
click at [14, 73] on icon "Groups" at bounding box center [14, 72] width 8 height 10
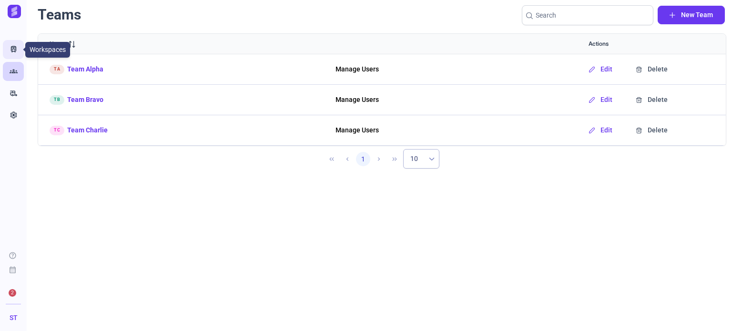
click at [19, 48] on link "Train" at bounding box center [13, 49] width 21 height 19
